Goal: Transaction & Acquisition: Purchase product/service

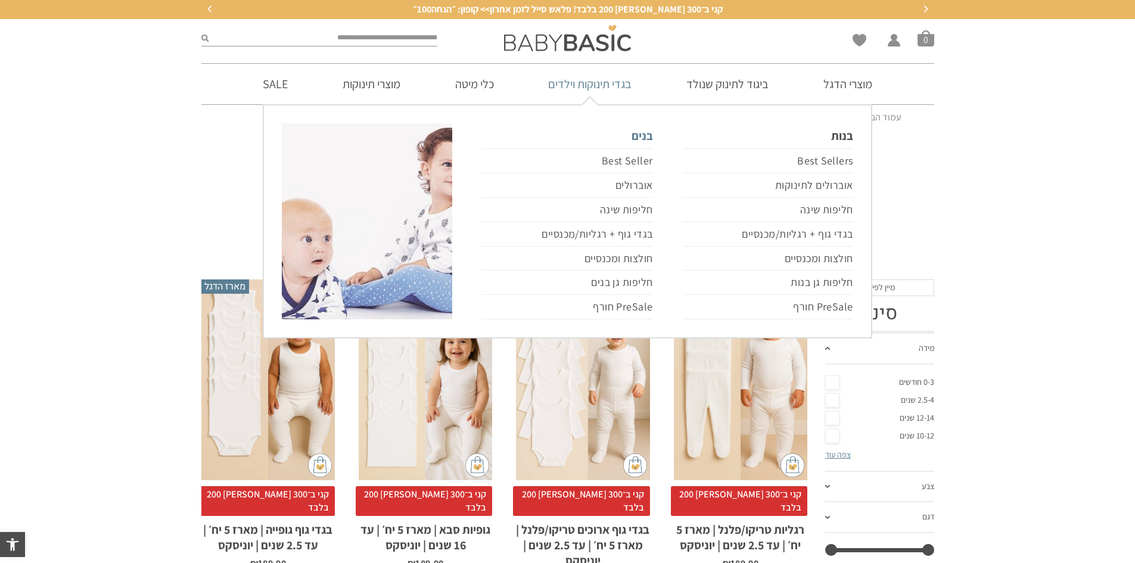
click at [639, 137] on link "בנים" at bounding box center [567, 135] width 170 height 25
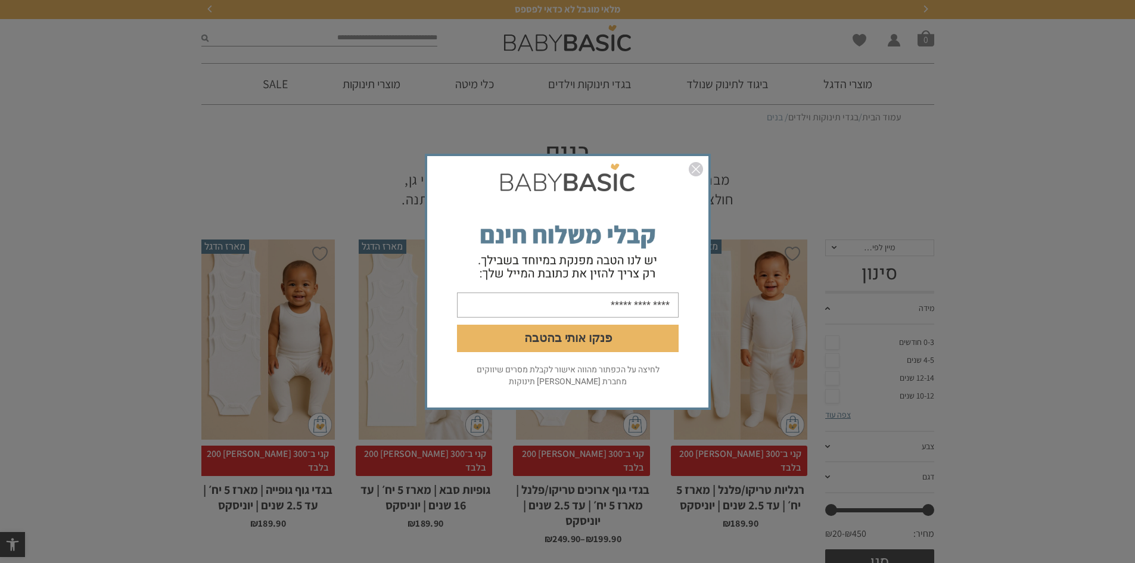
drag, startPoint x: 690, startPoint y: 169, endPoint x: 812, endPoint y: 87, distance: 147.2
click at [690, 170] on img "סגור" at bounding box center [696, 169] width 14 height 14
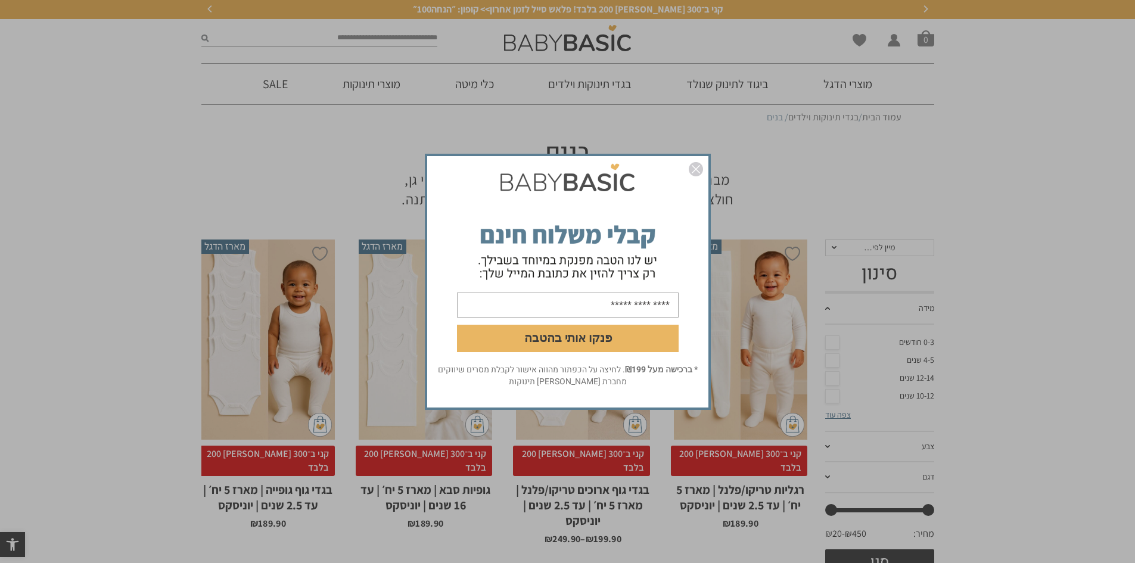
drag, startPoint x: 863, startPoint y: 365, endPoint x: 736, endPoint y: 222, distance: 192.0
click at [752, 231] on div "פנקו אותי בהטבה * ברכישה מעל ₪199 . לחיצה על הכפתור מהווה אישור לקבלת מסרים שיו…" at bounding box center [567, 281] width 1135 height 563
click at [695, 167] on img "סגור" at bounding box center [696, 169] width 14 height 14
